Goal: Information Seeking & Learning: Find specific fact

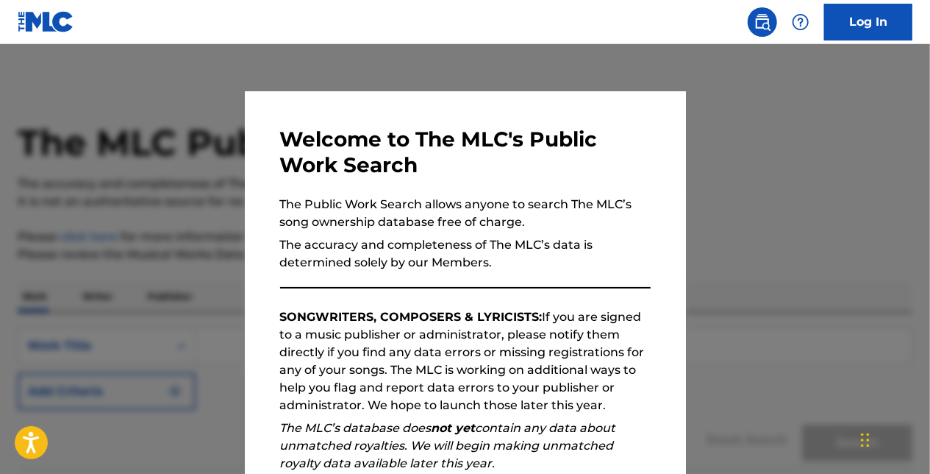
scroll to position [199, 0]
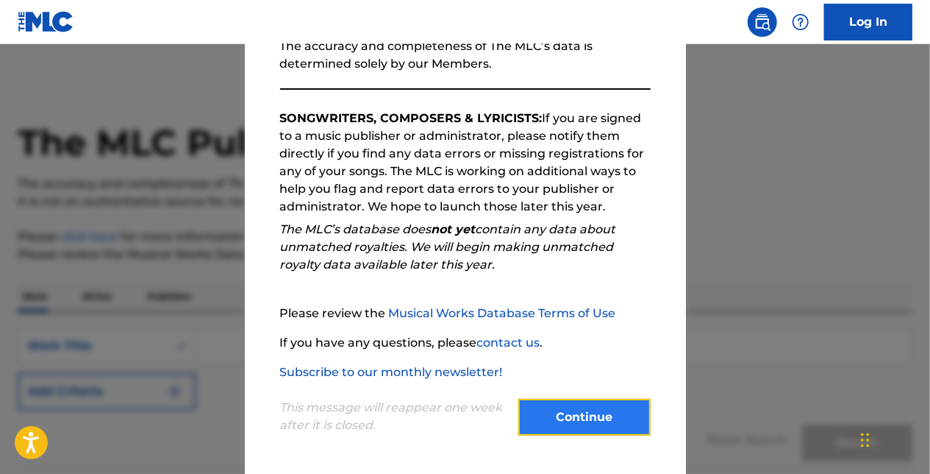
click at [638, 405] on button "Continue" at bounding box center [584, 417] width 132 height 37
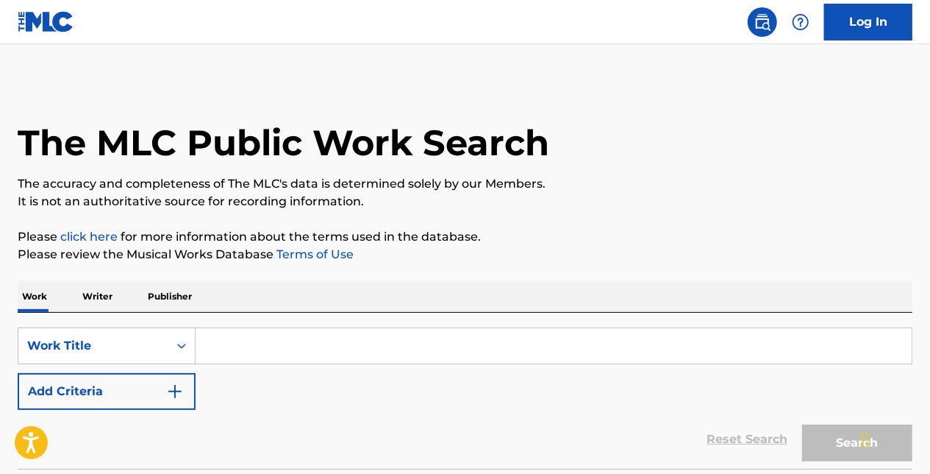
click at [226, 340] on input "Search Form" at bounding box center [554, 345] width 716 height 35
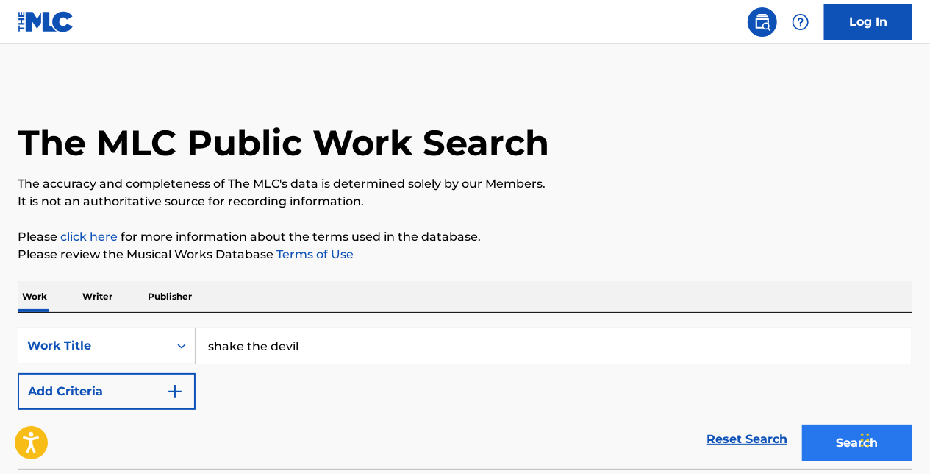
type input "shake the devil"
click at [844, 432] on button "Search" at bounding box center [857, 442] width 110 height 37
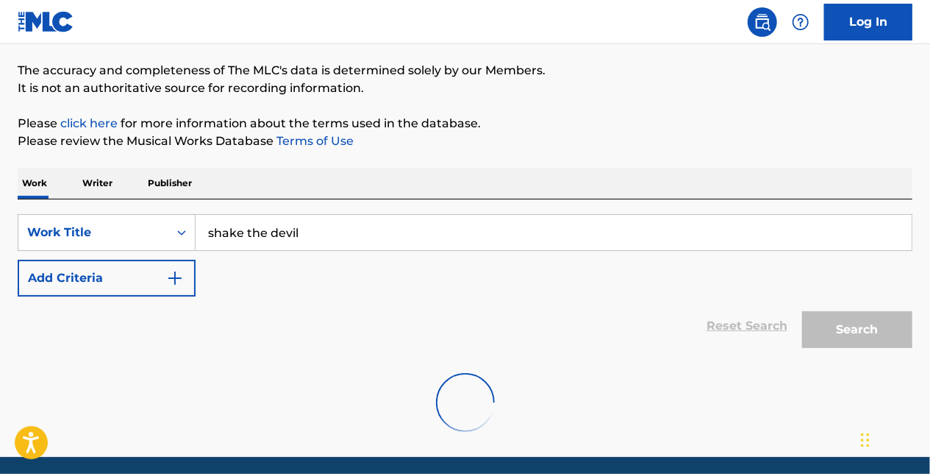
scroll to position [147, 0]
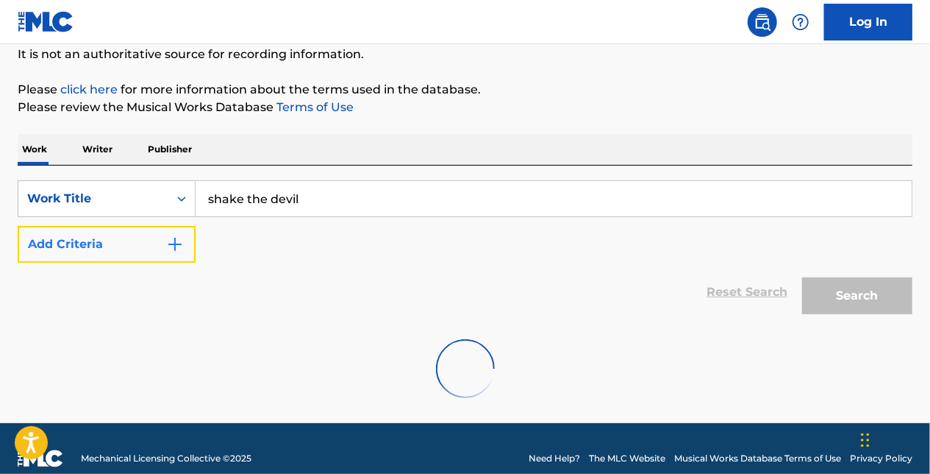
click at [165, 248] on button "Add Criteria" at bounding box center [107, 244] width 178 height 37
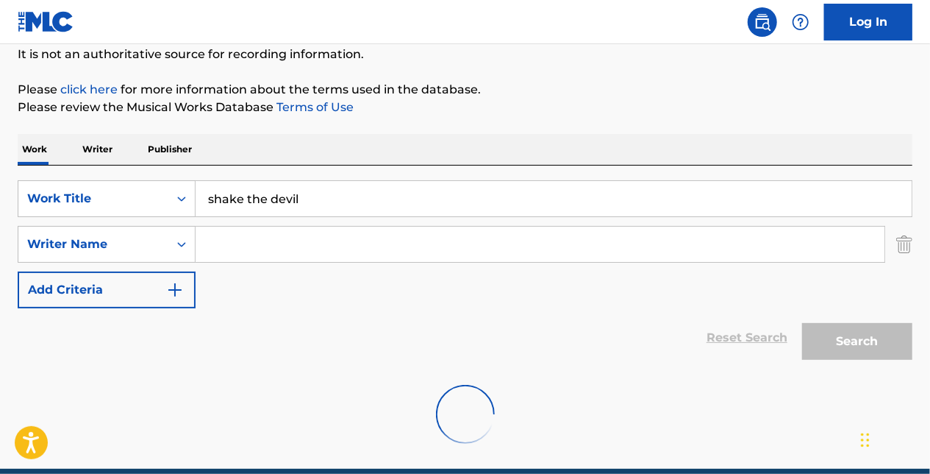
click at [217, 238] on input "Search Form" at bounding box center [540, 244] width 689 height 35
type input "cook"
click at [587, 335] on div "Reset Search Search" at bounding box center [465, 337] width 895 height 59
click at [298, 317] on div "Reset Search Search" at bounding box center [465, 337] width 895 height 59
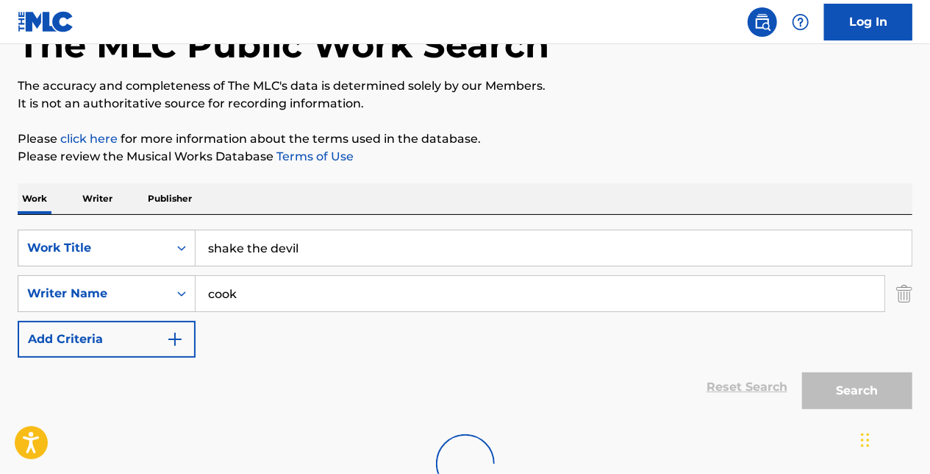
scroll to position [212, 0]
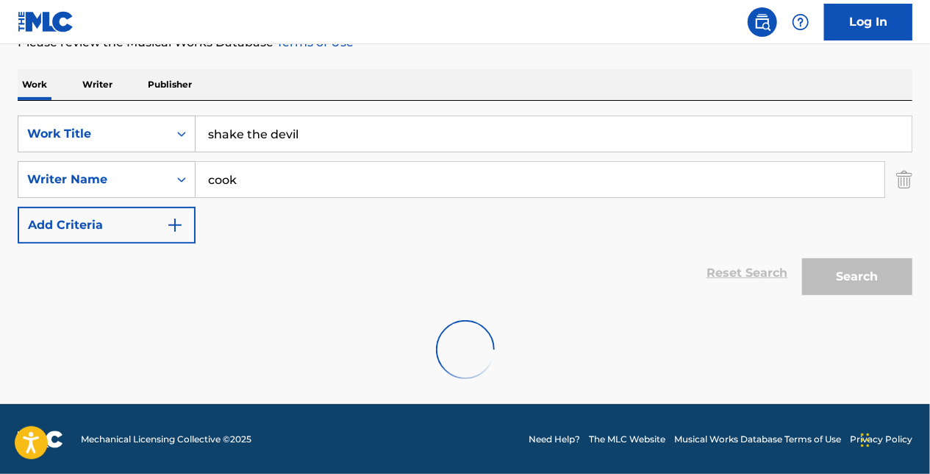
drag, startPoint x: 431, startPoint y: 243, endPoint x: 422, endPoint y: 243, distance: 8.8
click at [430, 243] on div "Reset Search Search" at bounding box center [465, 272] width 895 height 59
click at [374, 240] on div "SearchWithCriteria0cc555c7-bec8-48be-953b-5994138b9b08 Work Title shake the dev…" at bounding box center [465, 179] width 895 height 128
drag, startPoint x: 455, startPoint y: 227, endPoint x: 601, endPoint y: 213, distance: 146.3
click at [466, 226] on div "SearchWithCriteria0cc555c7-bec8-48be-953b-5994138b9b08 Work Title shake the dev…" at bounding box center [465, 179] width 895 height 128
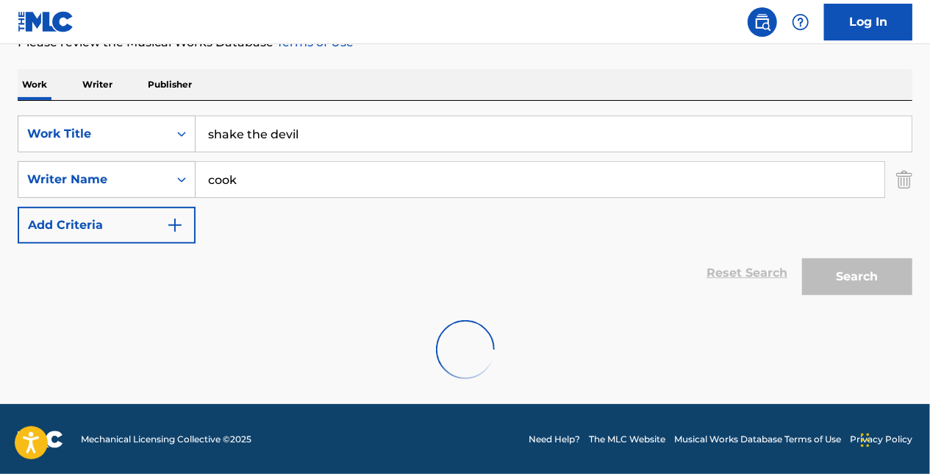
click at [678, 215] on div "SearchWithCriteria0cc555c7-bec8-48be-953b-5994138b9b08 Work Title shake the dev…" at bounding box center [465, 179] width 895 height 128
drag, startPoint x: 549, startPoint y: 272, endPoint x: 549, endPoint y: 211, distance: 61.0
click at [549, 252] on div "Reset Search Search" at bounding box center [465, 272] width 895 height 59
click at [31, 24] on img at bounding box center [46, 21] width 57 height 21
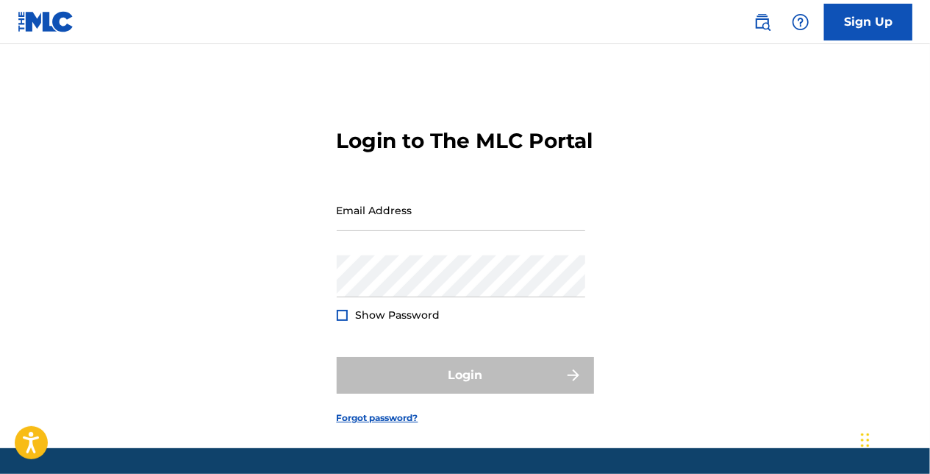
click at [43, 13] on img at bounding box center [46, 21] width 57 height 21
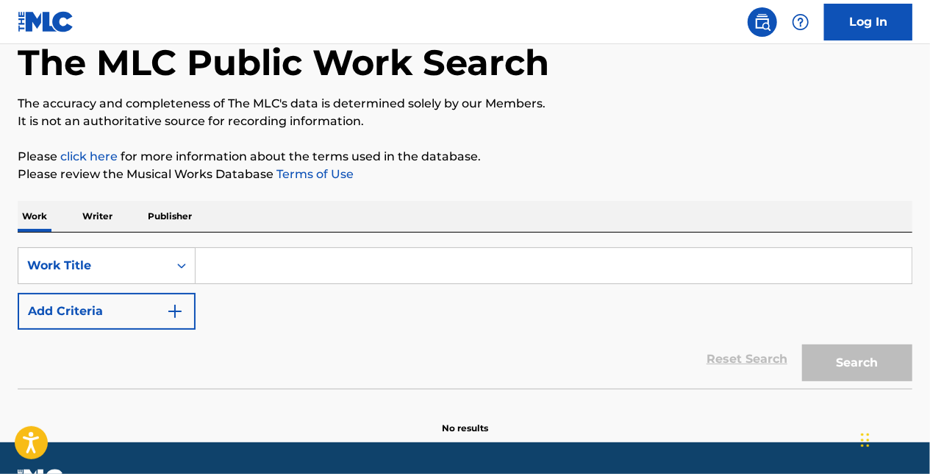
click at [235, 265] on input "Search Form" at bounding box center [554, 265] width 716 height 35
type input "shake the devil"
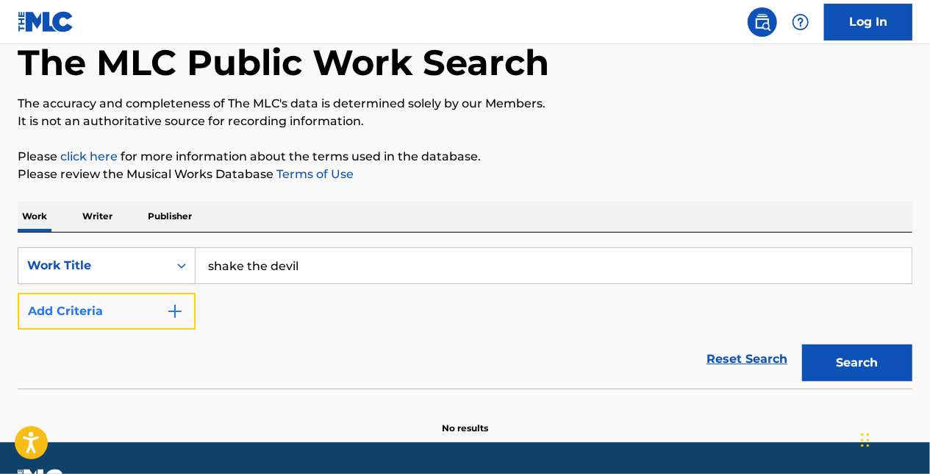
click at [137, 310] on button "Add Criteria" at bounding box center [107, 311] width 178 height 37
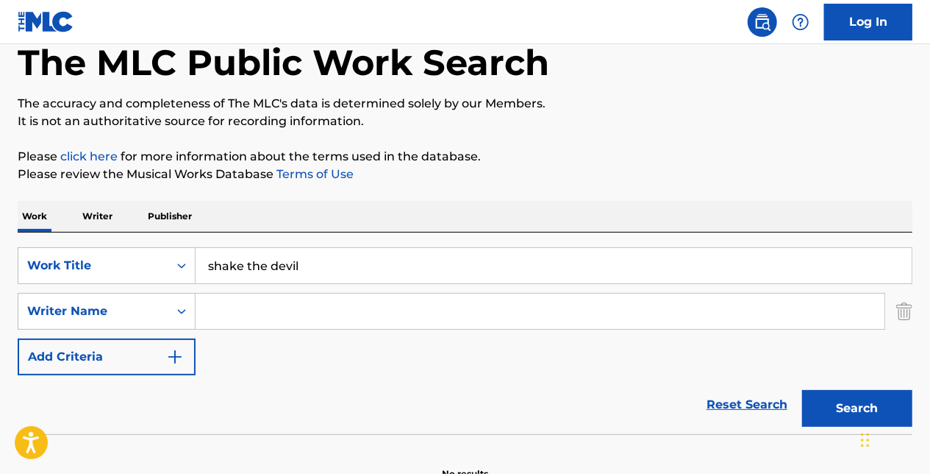
click at [211, 306] on input "Search Form" at bounding box center [540, 310] width 689 height 35
type input "cook"
click at [852, 404] on button "Search" at bounding box center [857, 408] width 110 height 37
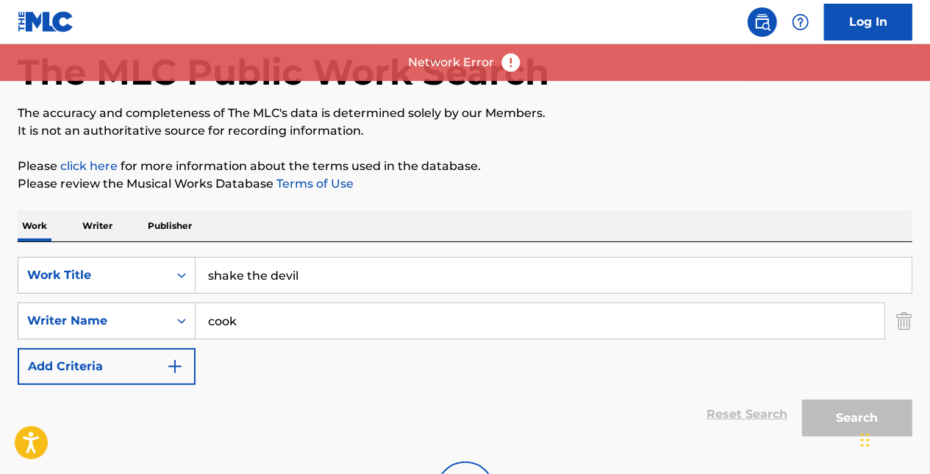
scroll to position [0, 0]
